Goal: Complete application form

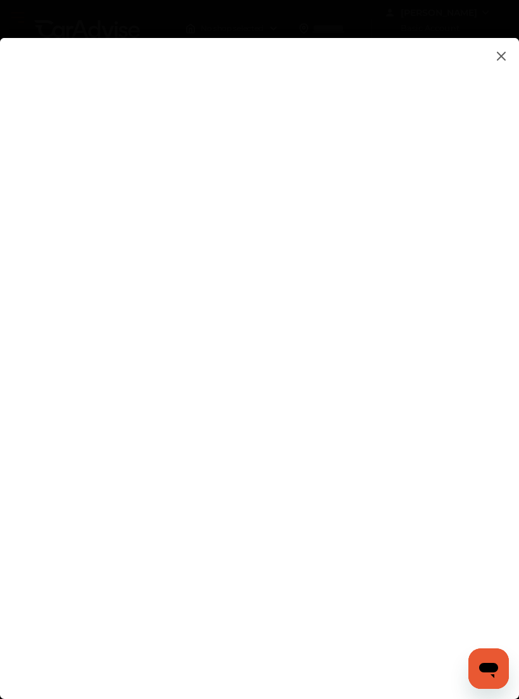
type input "**********"
click at [488, 453] on flutter-view at bounding box center [259, 356] width 519 height 636
click at [481, 445] on flutter-view at bounding box center [259, 356] width 519 height 636
click at [486, 441] on flutter-view at bounding box center [259, 356] width 519 height 636
type textarea "**********"
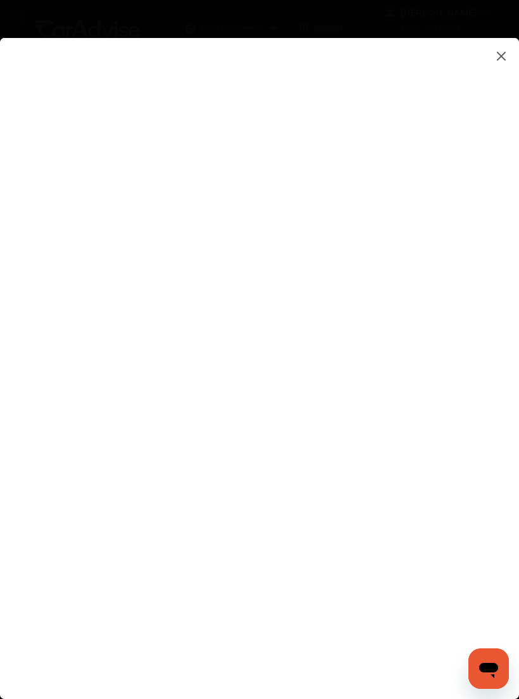
click at [107, 478] on flutter-view "**********" at bounding box center [259, 356] width 519 height 636
click at [491, 493] on flutter-view at bounding box center [259, 356] width 519 height 636
click at [128, 490] on flutter-view at bounding box center [259, 356] width 519 height 636
click at [498, 450] on flutter-view at bounding box center [259, 356] width 519 height 636
click at [485, 453] on flutter-view at bounding box center [259, 356] width 519 height 636
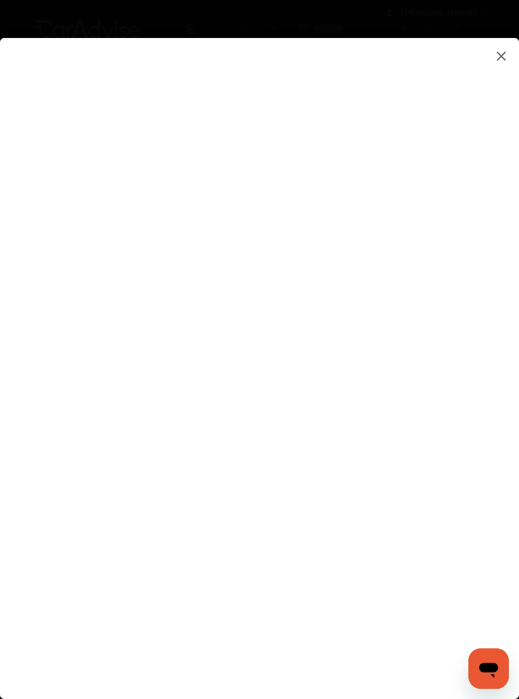
type textarea "*"
click at [32, 381] on flutter-view at bounding box center [259, 356] width 519 height 636
type input "*"
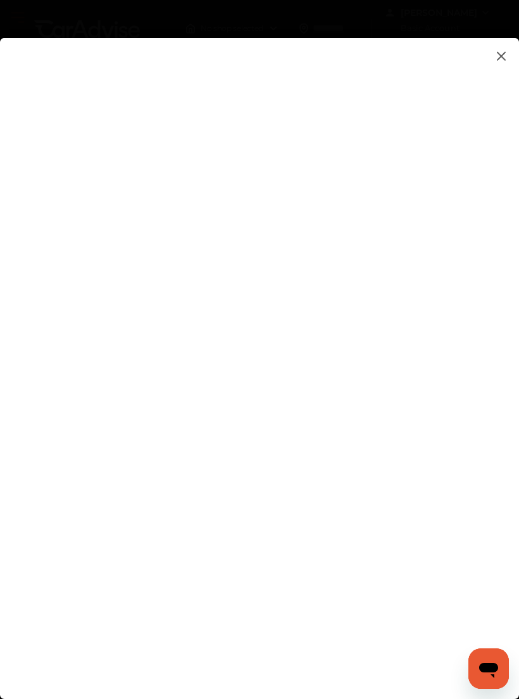
click at [491, 270] on flutter-view at bounding box center [259, 356] width 519 height 636
type input "*"
click at [505, 49] on img at bounding box center [501, 56] width 15 height 16
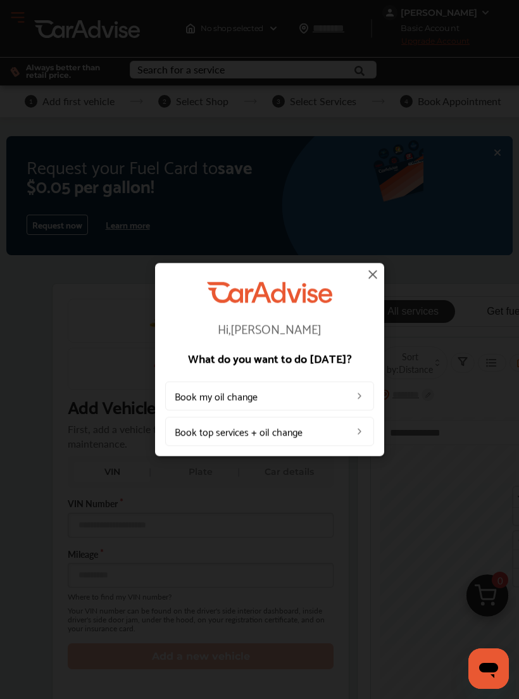
click at [381, 266] on div "Hi, [PERSON_NAME] What do you want to do [DATE]? Book my oil change Book top se…" at bounding box center [269, 359] width 229 height 193
click at [370, 269] on img at bounding box center [372, 274] width 15 height 15
